Goal: Information Seeking & Learning: Find specific page/section

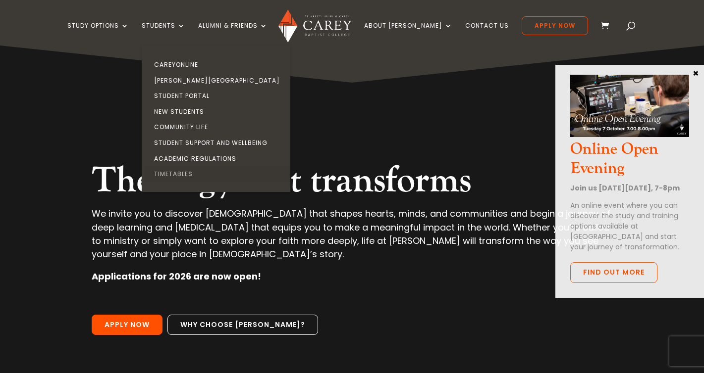
click at [187, 176] on link "Timetables" at bounding box center [218, 174] width 149 height 16
click at [188, 170] on link "Timetables" at bounding box center [218, 174] width 149 height 16
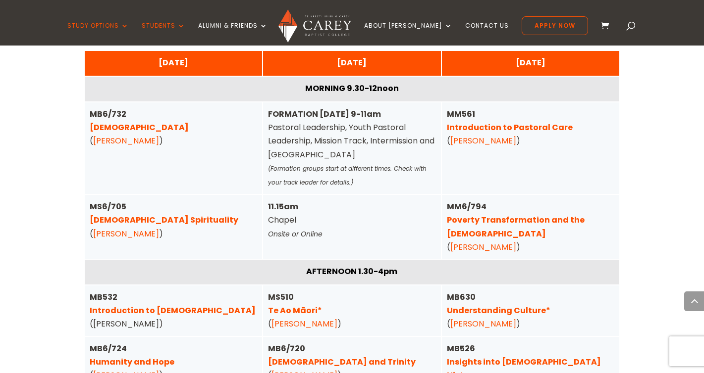
scroll to position [2534, 0]
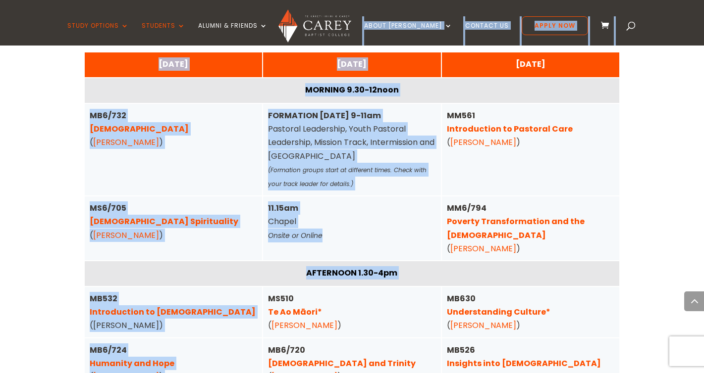
drag, startPoint x: 262, startPoint y: 219, endPoint x: 475, endPoint y: -70, distance: 358.4
click at [475, 0] on html "Study Options Certificate in [DEMOGRAPHIC_DATA] Leadership (Micro-credential) I…" at bounding box center [352, 121] width 704 height 5310
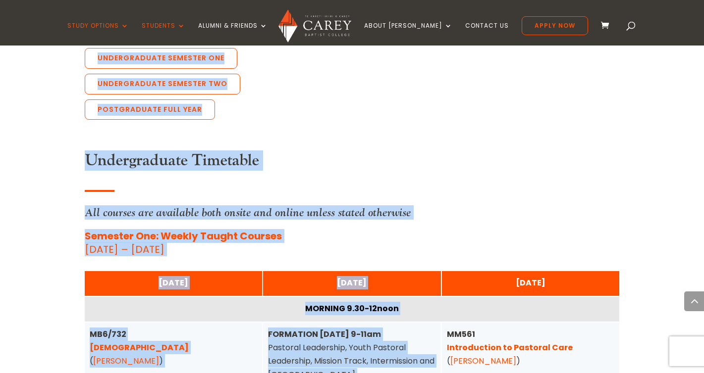
click at [526, 152] on h3 "Undergraduate Timetable" at bounding box center [352, 164] width 535 height 24
